Goal: Task Accomplishment & Management: Manage account settings

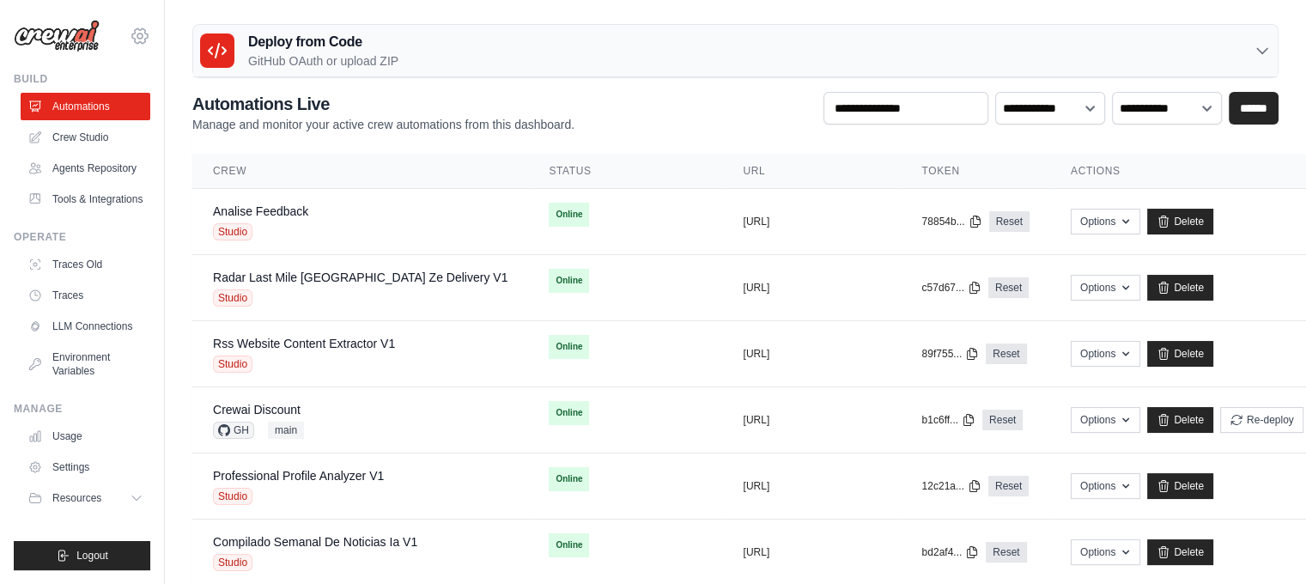
click at [144, 34] on icon at bounding box center [140, 36] width 21 height 21
click at [177, 108] on span "Settings" at bounding box center [215, 106] width 136 height 17
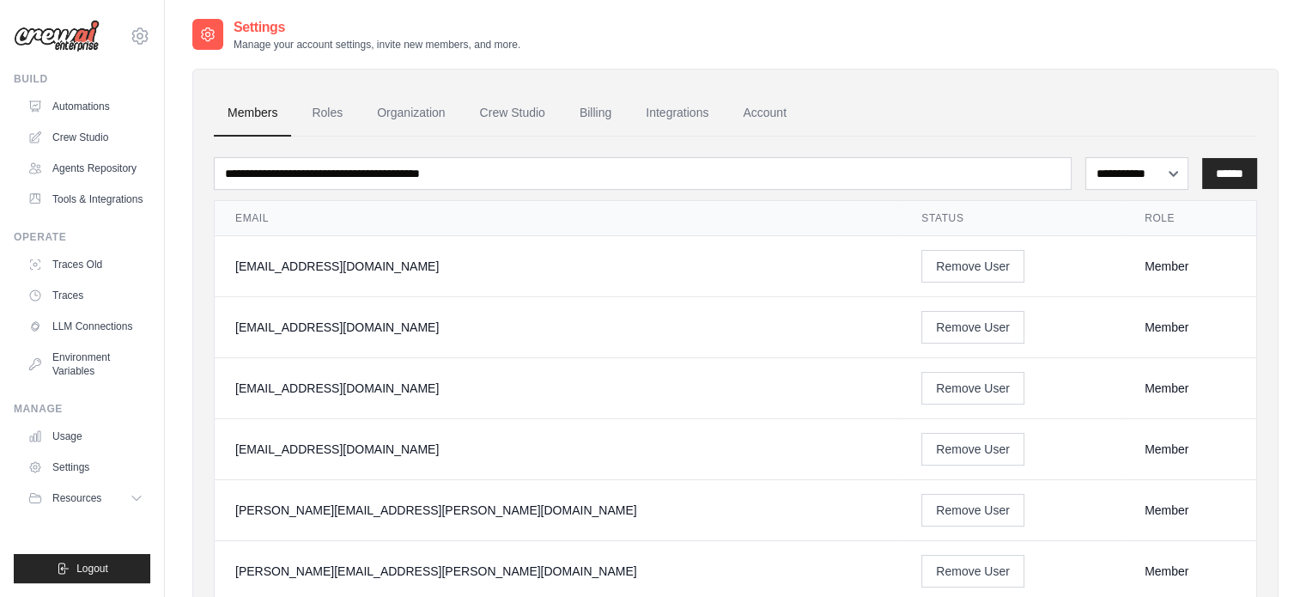
drag, startPoint x: 264, startPoint y: 325, endPoint x: 202, endPoint y: 220, distance: 122.8
copy div "Email Status Role [EMAIL_ADDRESS][DOMAIN_NAME] Remove User Member [EMAIL_ADDRES…"
